Goal: Find specific page/section: Find specific page/section

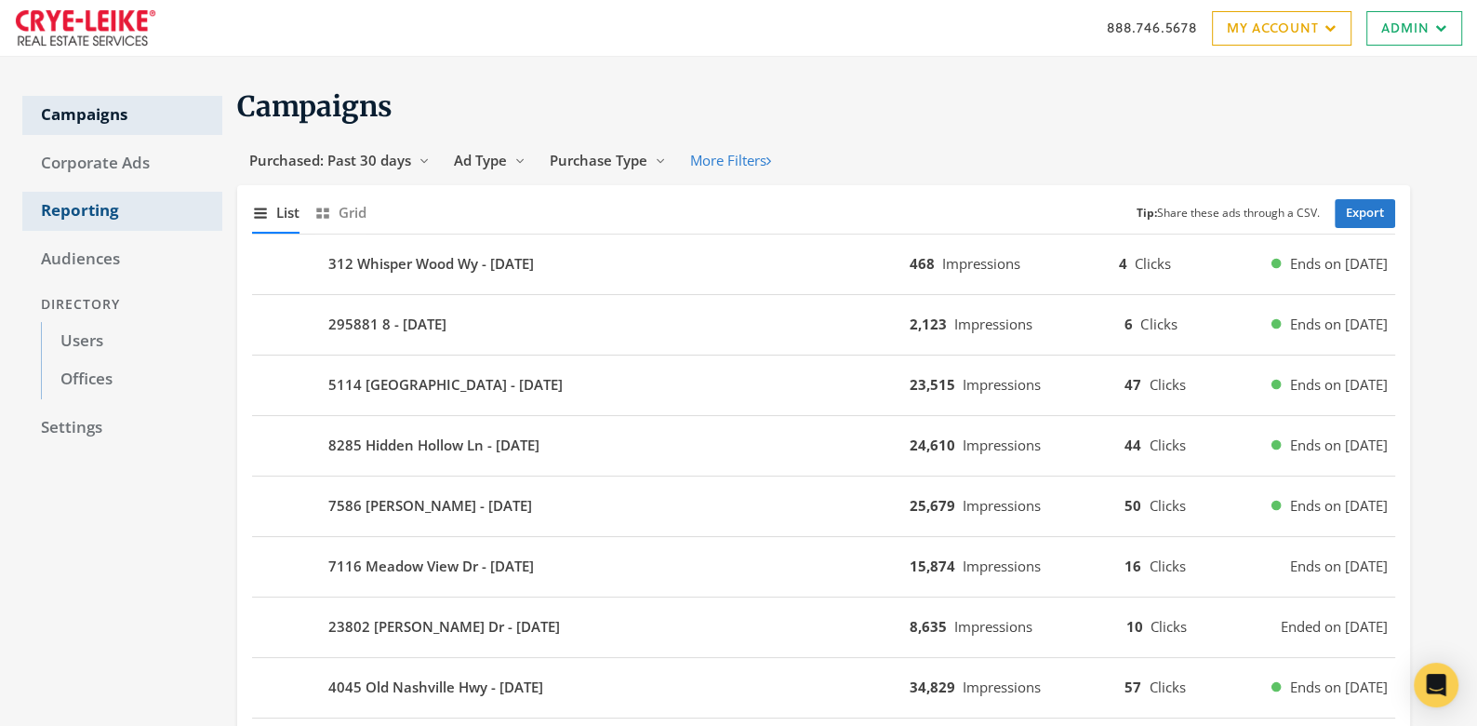
click at [70, 209] on link "Reporting" at bounding box center [122, 211] width 200 height 39
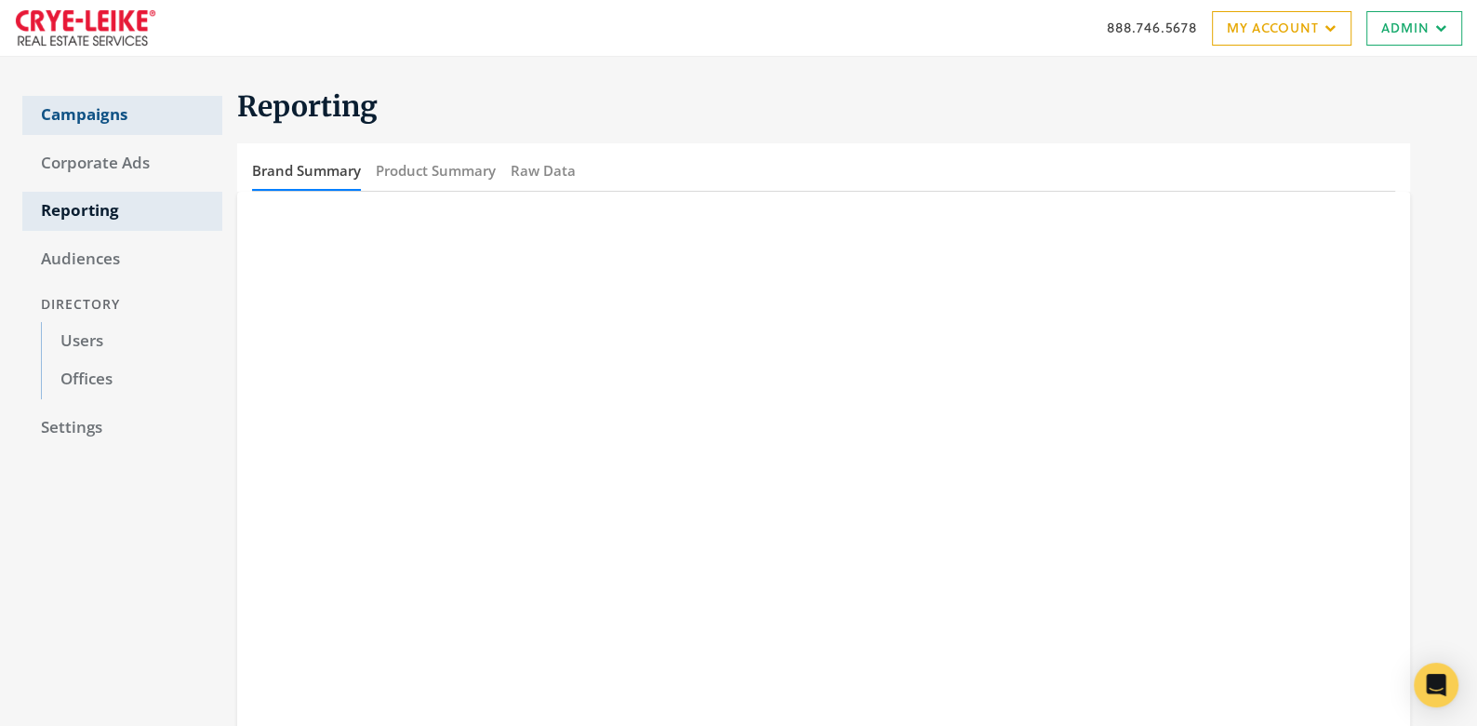
click at [84, 121] on link "Campaigns" at bounding box center [122, 115] width 200 height 39
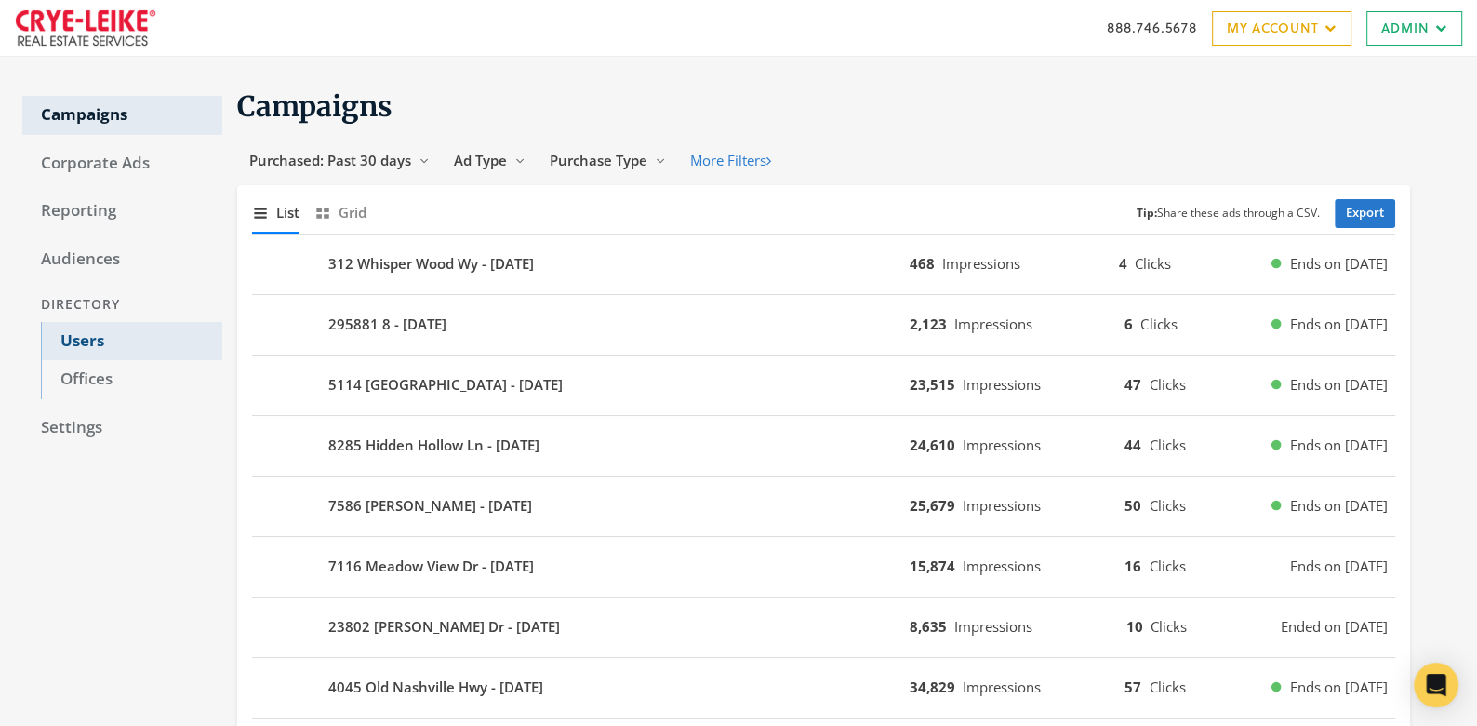
click at [73, 342] on link "Users" at bounding box center [131, 341] width 181 height 39
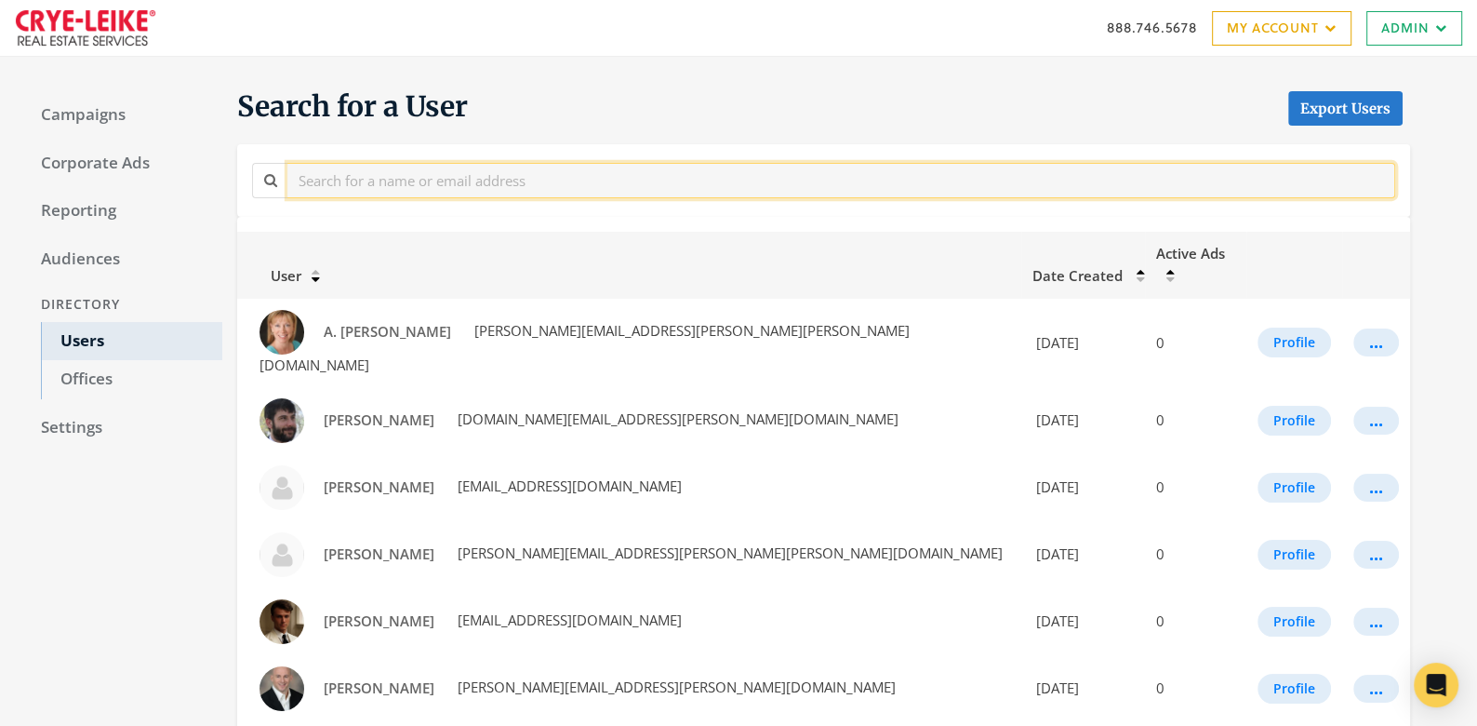
click at [384, 175] on input "text" at bounding box center [841, 180] width 1108 height 34
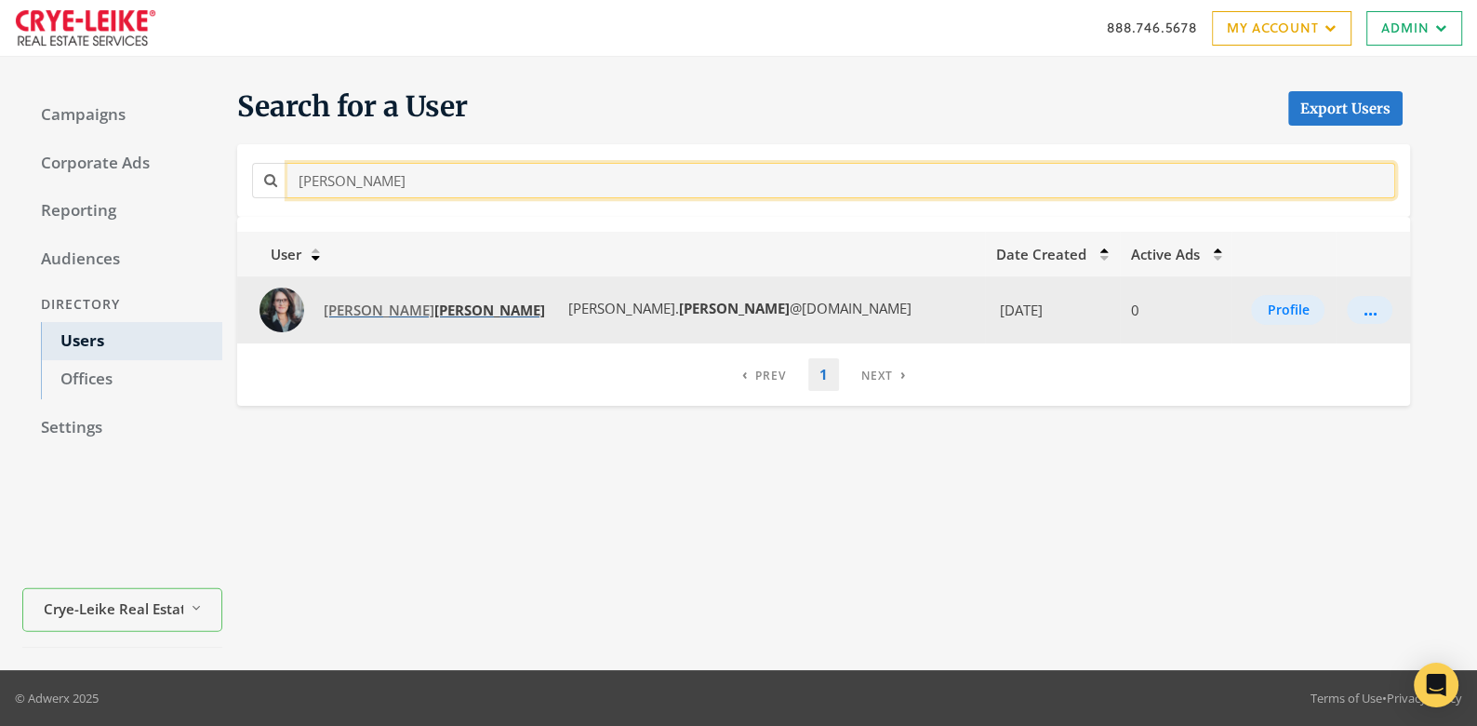
type input "ewald"
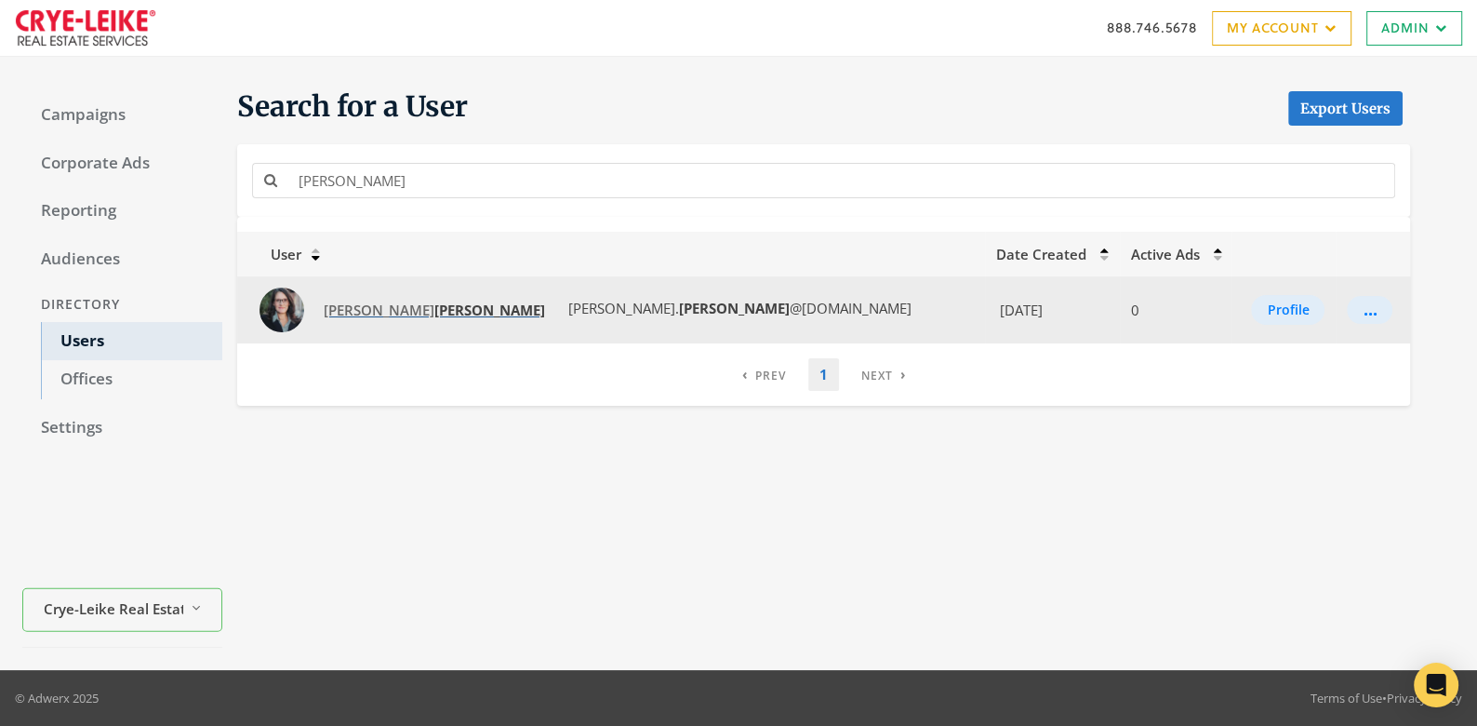
click at [434, 303] on strong "Ewald" at bounding box center [489, 309] width 111 height 19
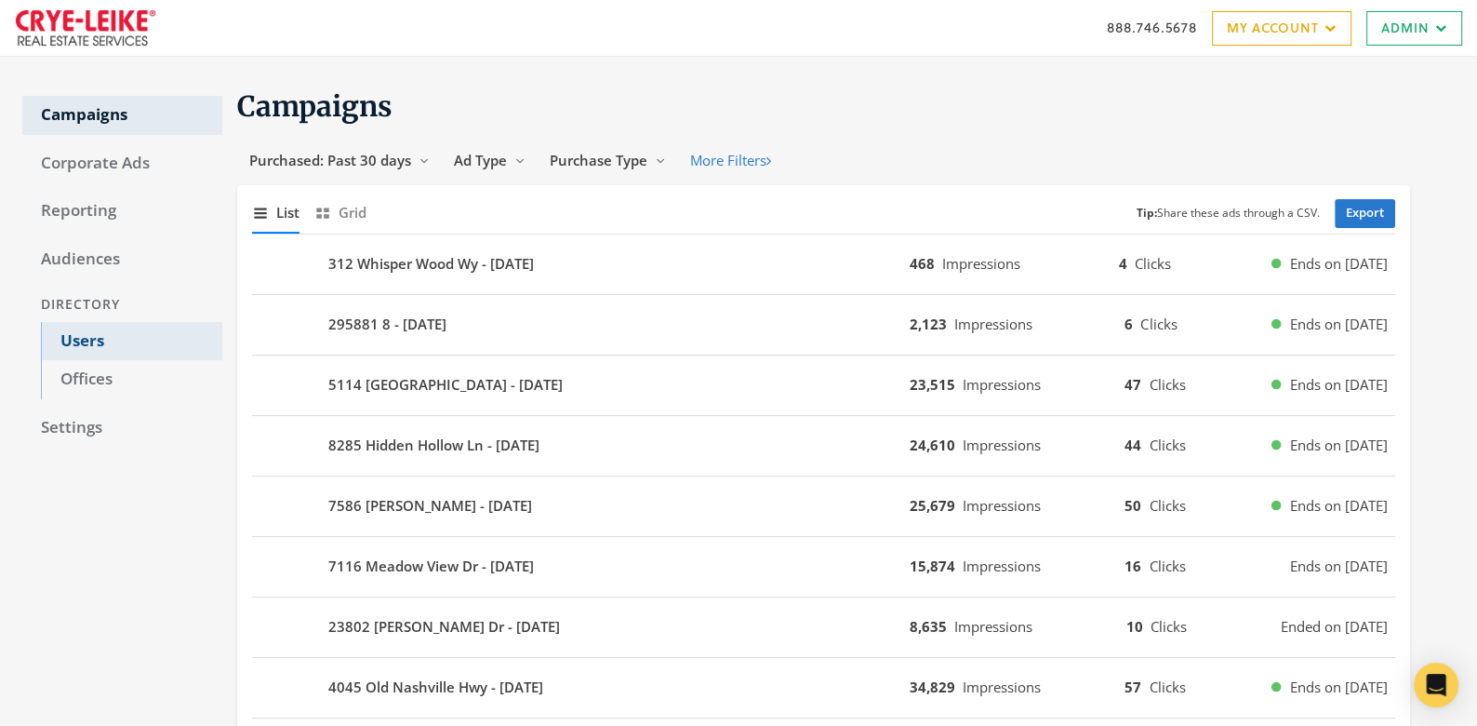
click at [81, 340] on link "Users" at bounding box center [131, 341] width 181 height 39
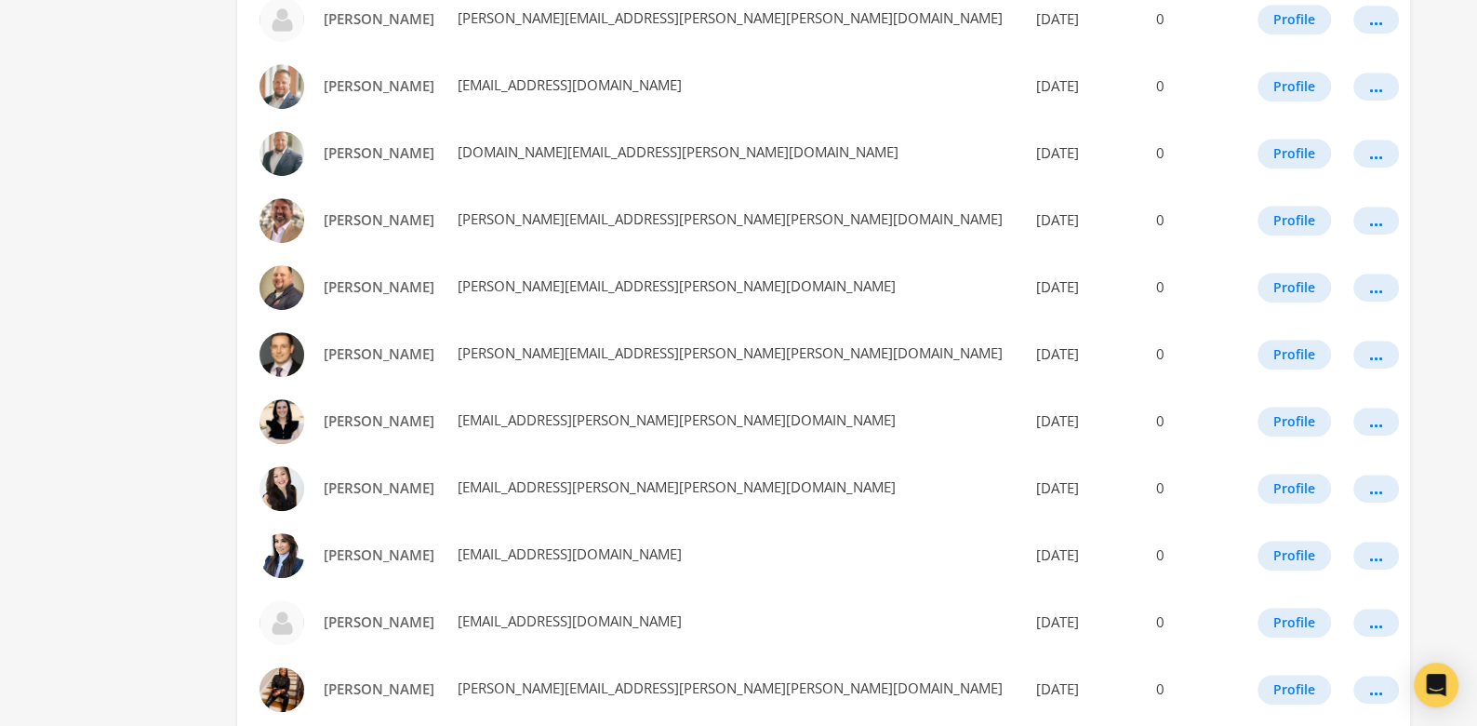
scroll to position [1029, 0]
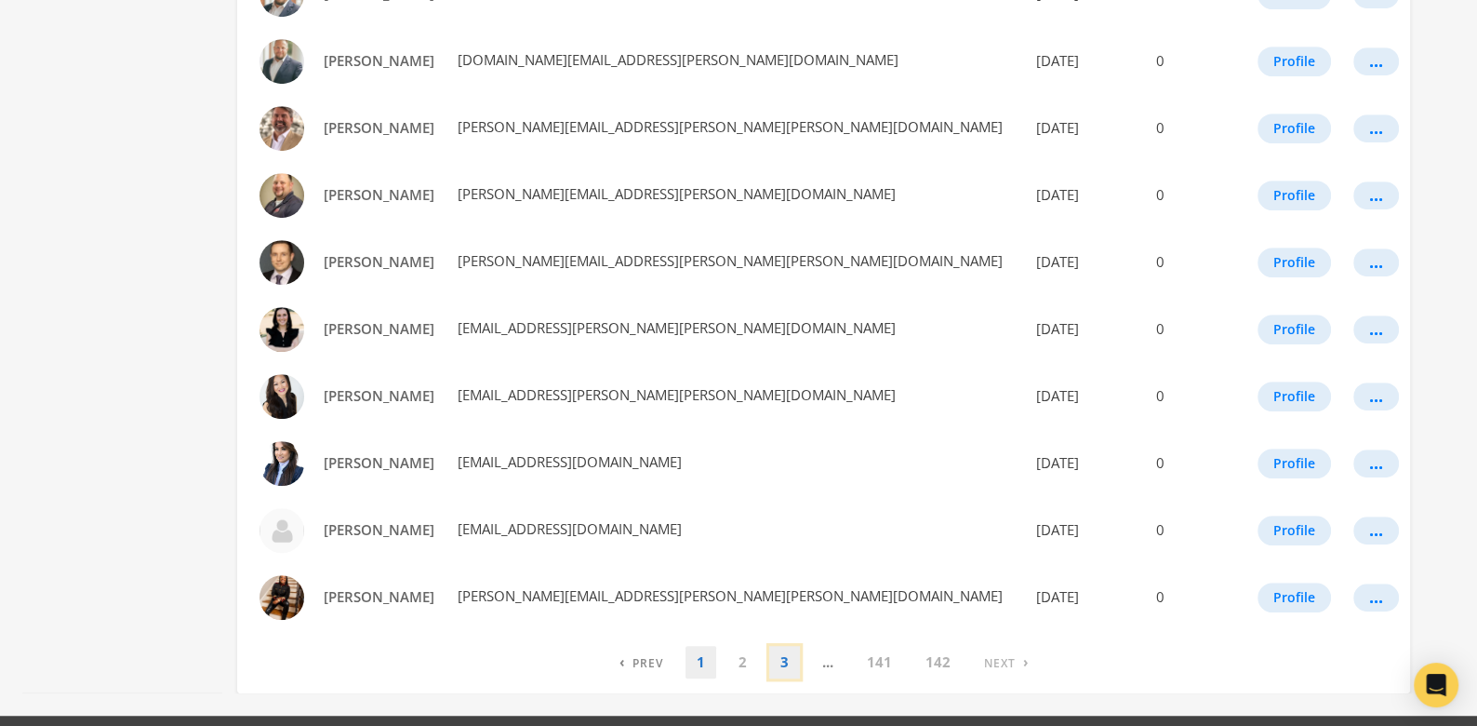
click at [788, 646] on link "3" at bounding box center [784, 662] width 31 height 33
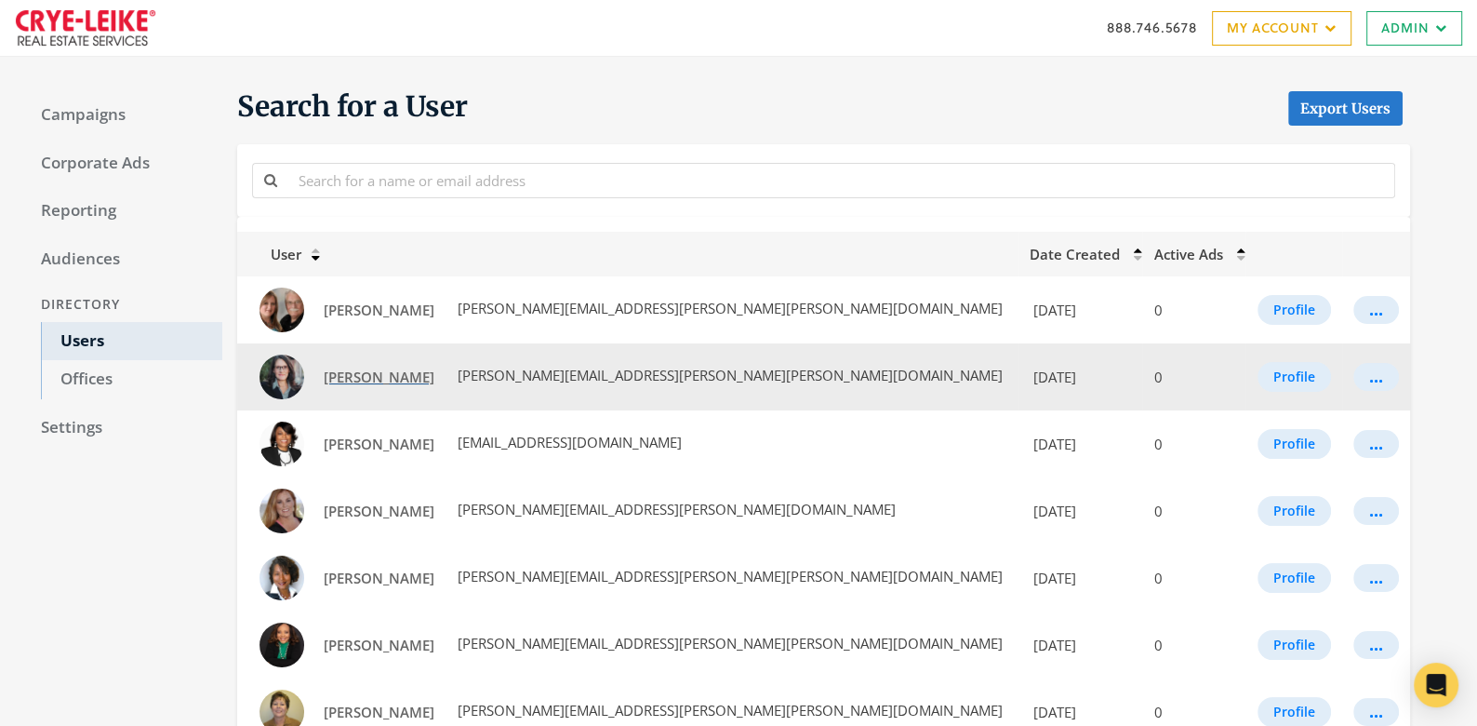
click at [365, 373] on span "Alice Ewald" at bounding box center [379, 376] width 111 height 19
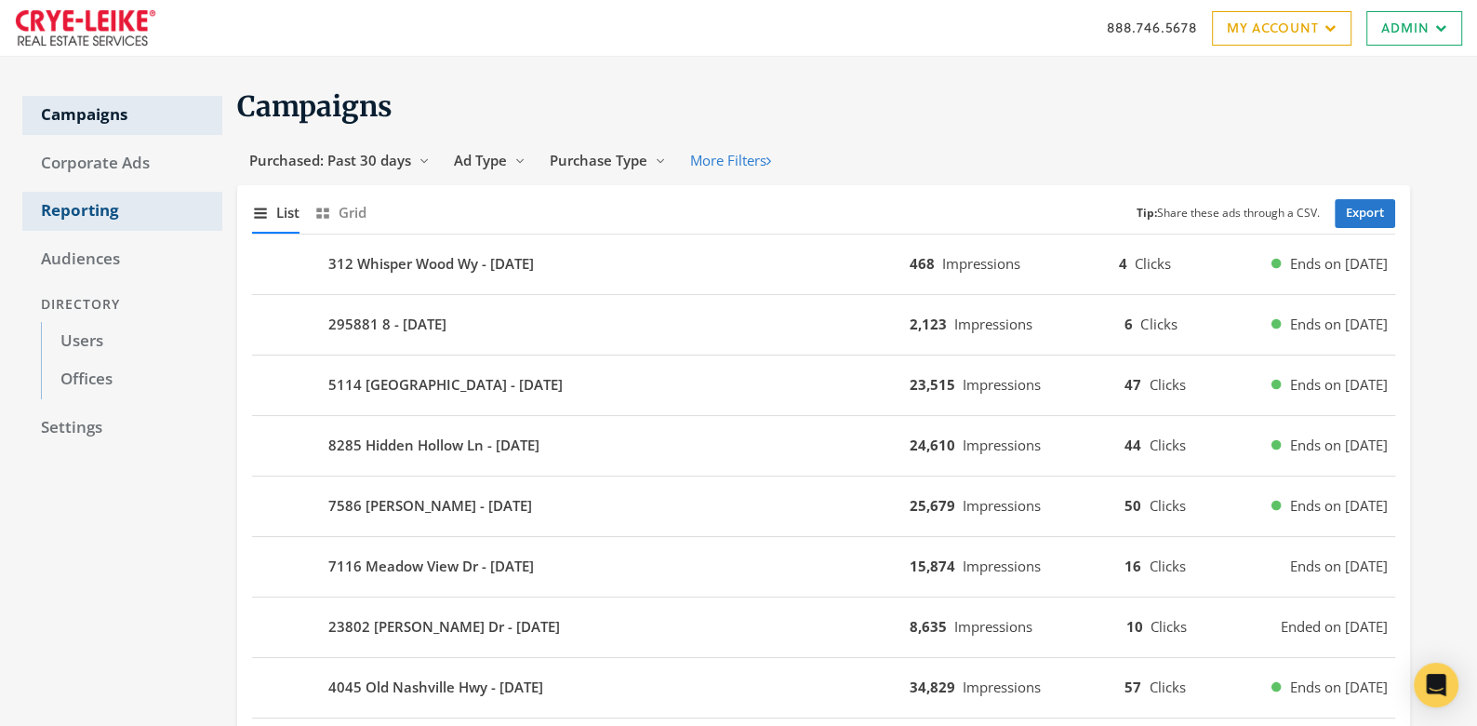
click at [106, 211] on link "Reporting" at bounding box center [122, 211] width 200 height 39
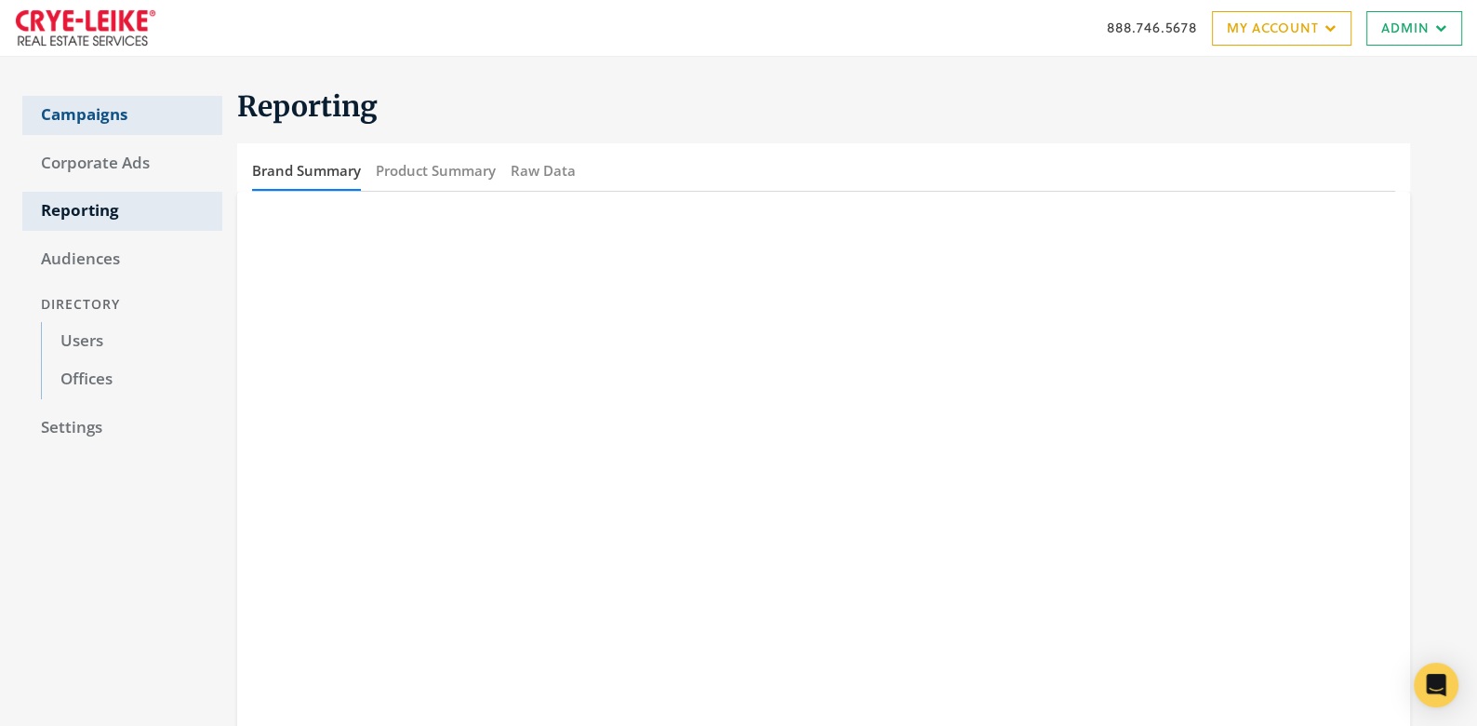
click at [80, 122] on link "Campaigns" at bounding box center [122, 115] width 200 height 39
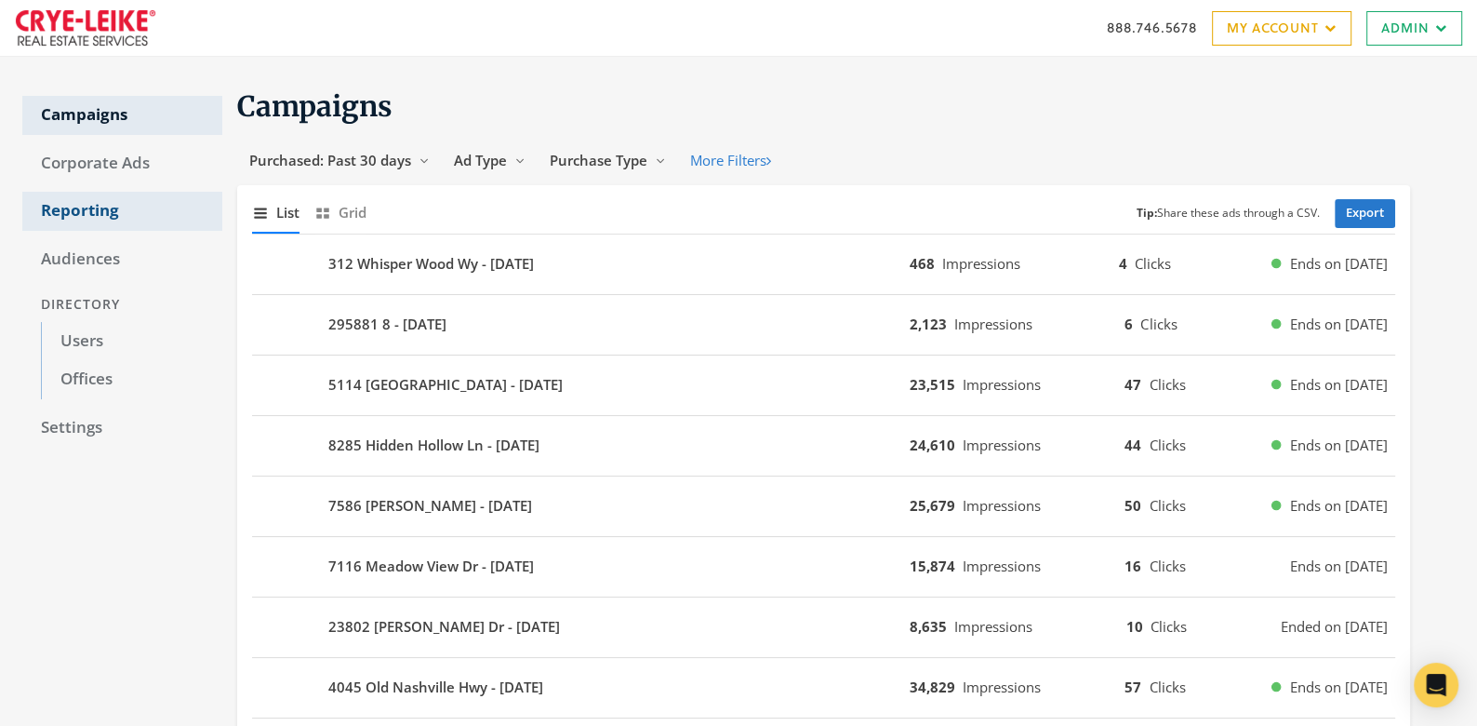
click at [91, 212] on link "Reporting" at bounding box center [122, 211] width 200 height 39
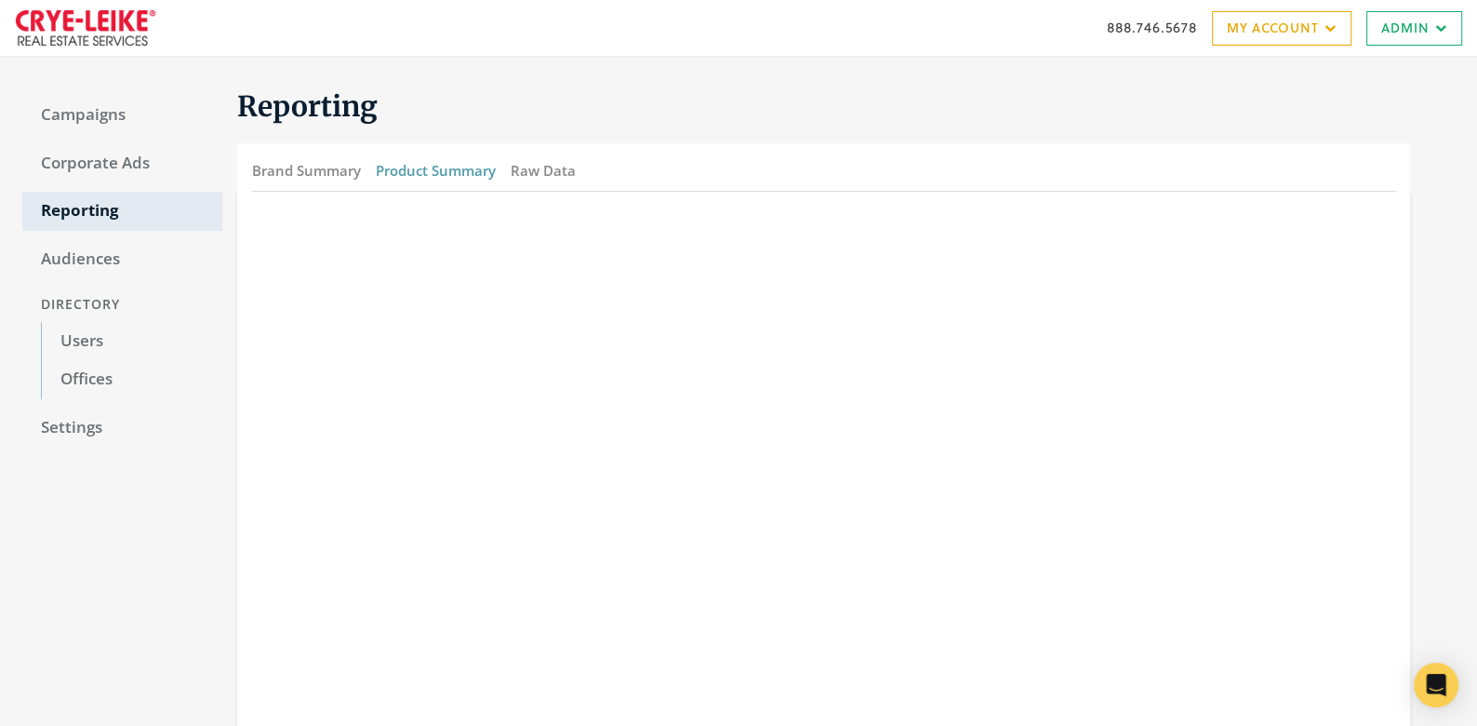
click at [443, 176] on button "Product Summary" at bounding box center [436, 171] width 120 height 40
